Goal: Transaction & Acquisition: Book appointment/travel/reservation

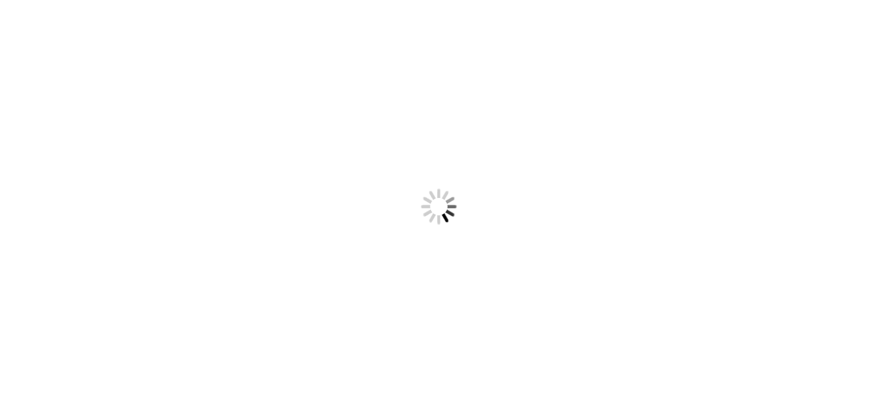
click at [836, 32] on div at bounding box center [439, 206] width 878 height 413
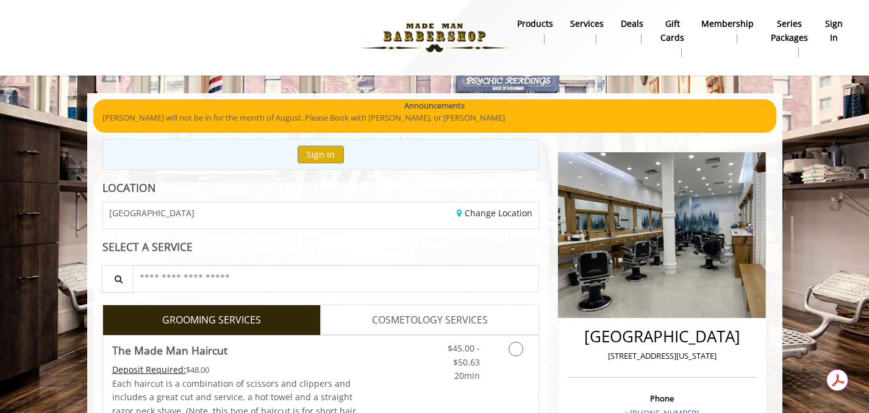
click at [836, 32] on b "sign in" at bounding box center [834, 30] width 18 height 27
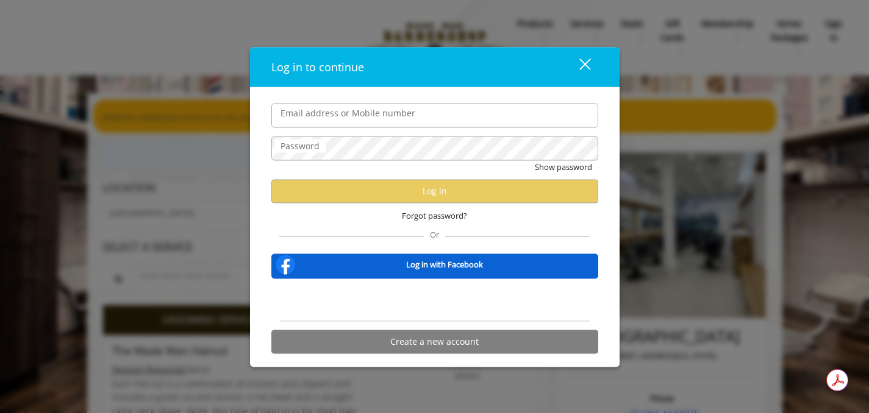
click at [458, 110] on input "Email address or Mobile number" at bounding box center [434, 115] width 327 height 24
type input "**********"
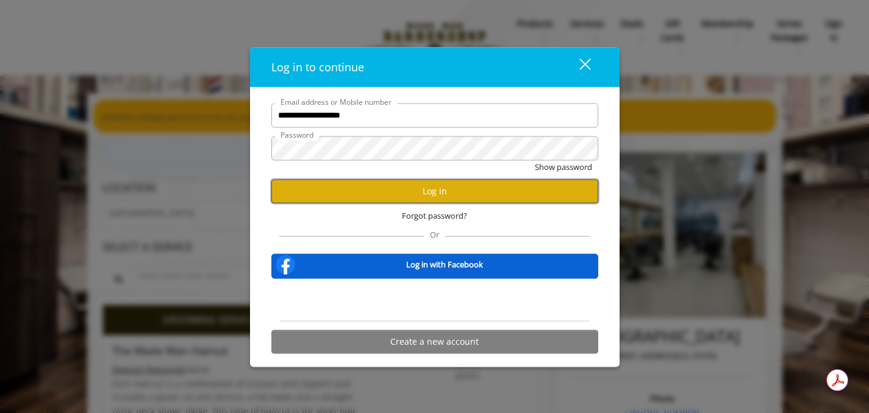
click at [434, 191] on button "Log in" at bounding box center [434, 191] width 327 height 24
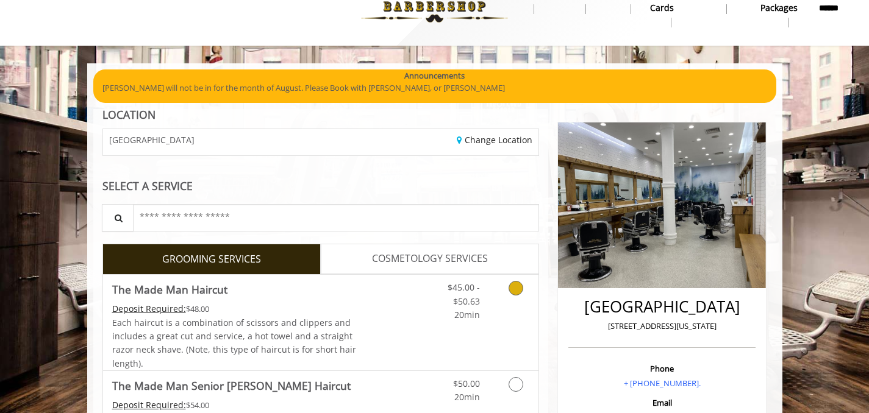
scroll to position [4, 0]
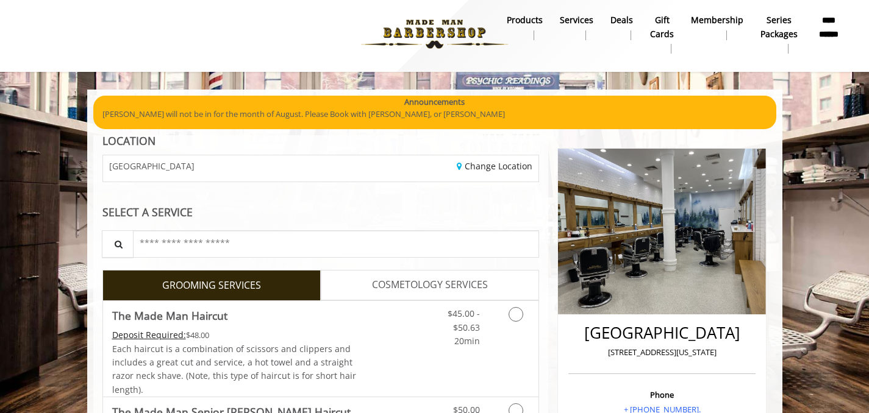
click at [483, 30] on img at bounding box center [434, 34] width 168 height 67
